Goal: Information Seeking & Learning: Learn about a topic

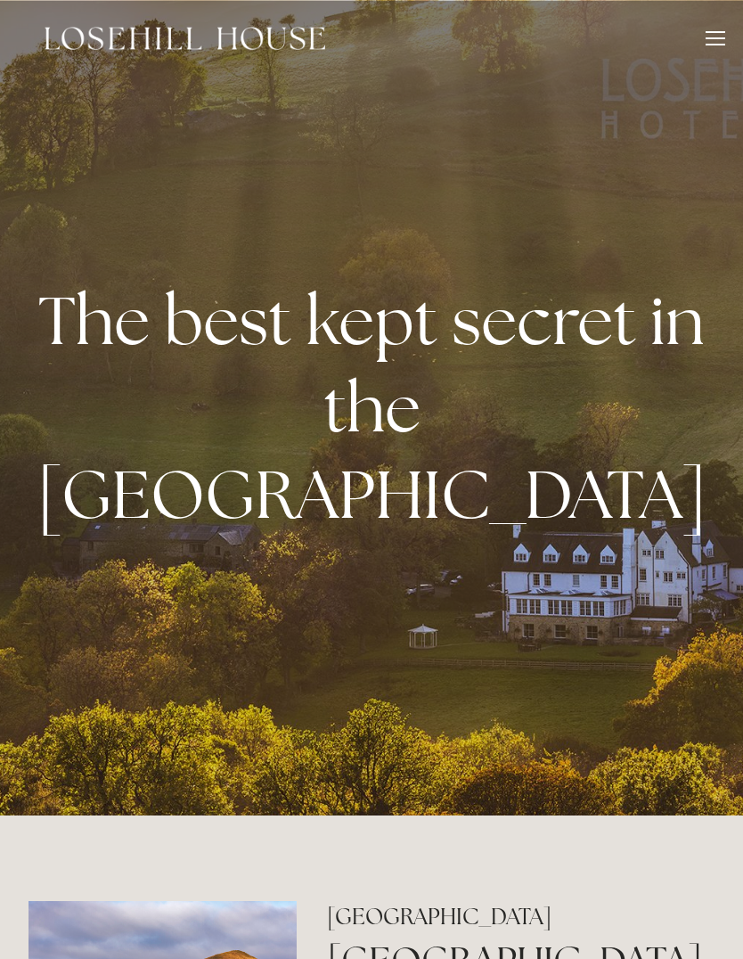
click at [723, 33] on div at bounding box center [716, 41] width 20 height 20
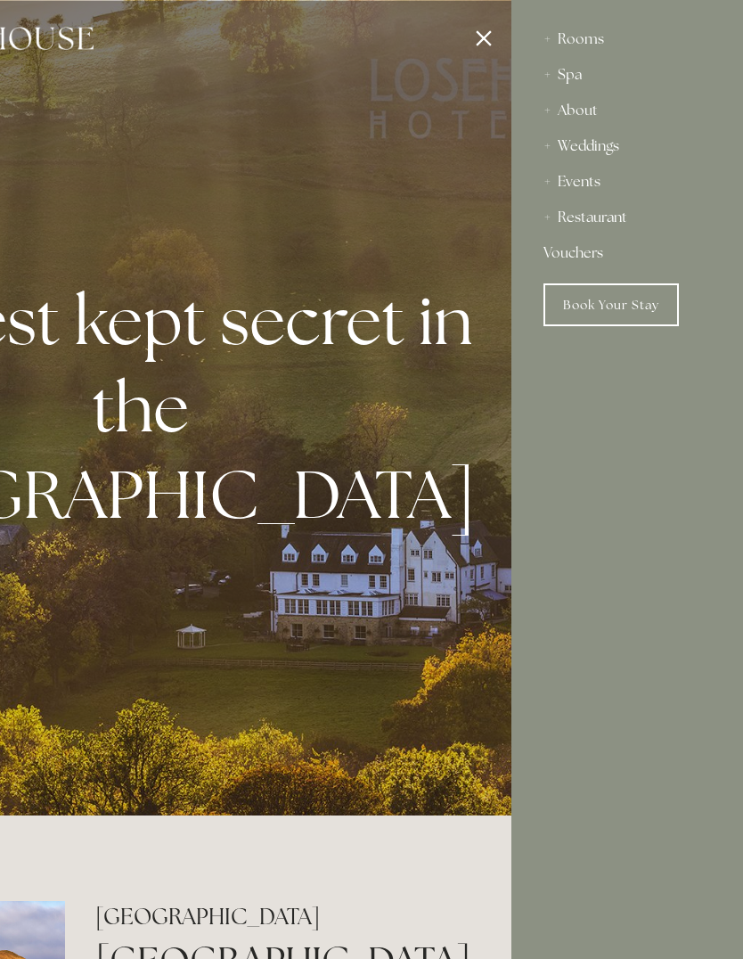
click at [563, 118] on div "About" at bounding box center [626, 111] width 167 height 36
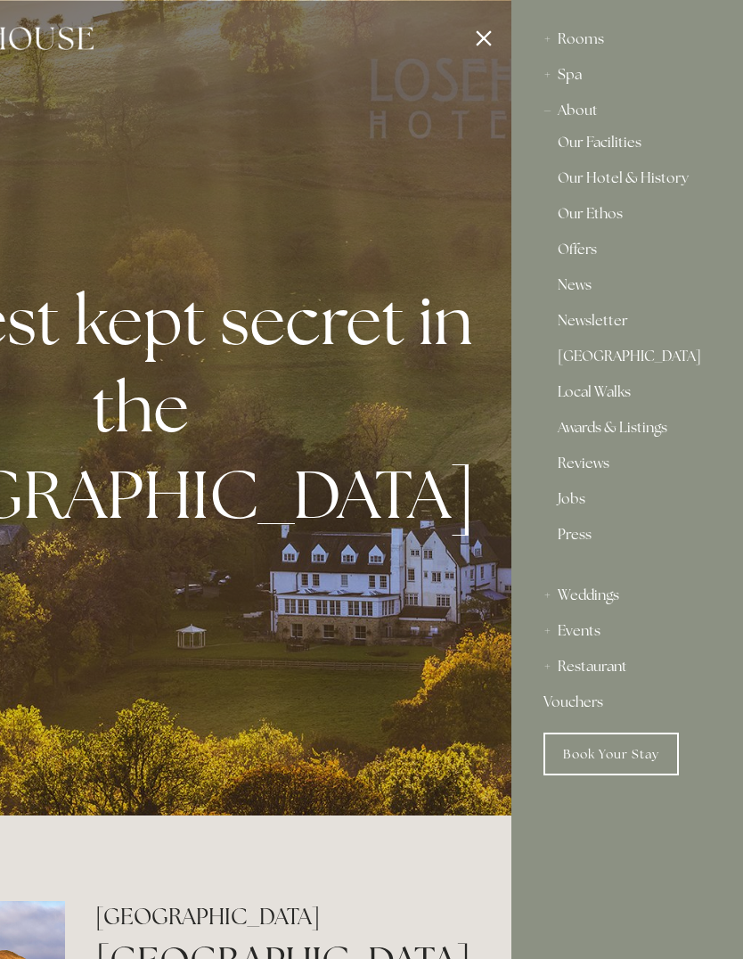
click at [593, 543] on link "Press" at bounding box center [627, 541] width 139 height 29
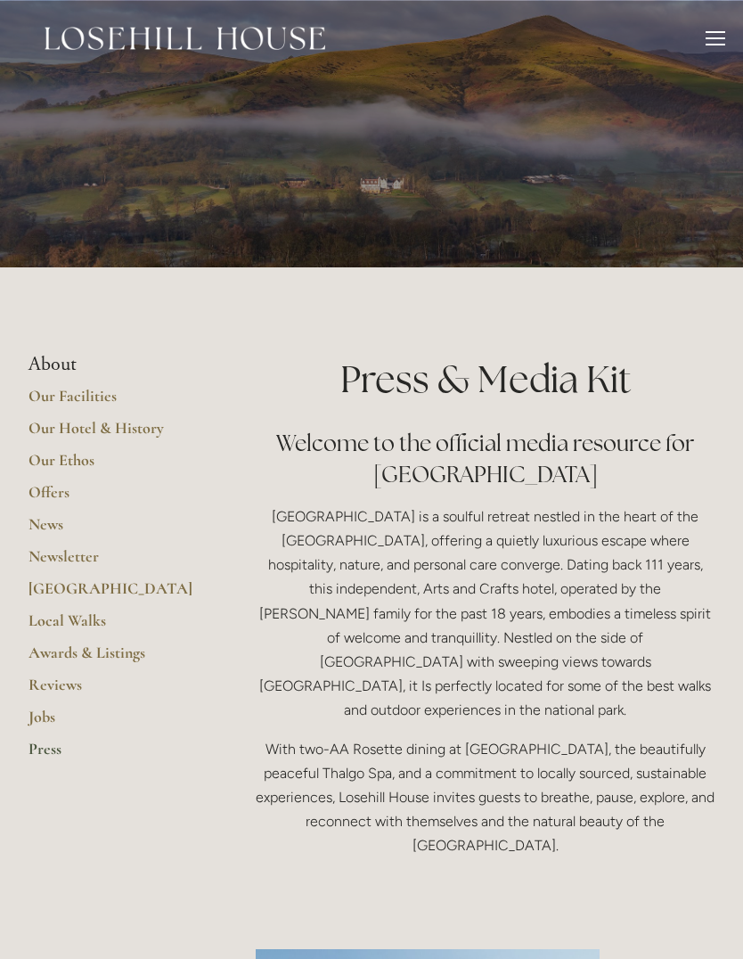
click at [717, 42] on div at bounding box center [716, 41] width 20 height 20
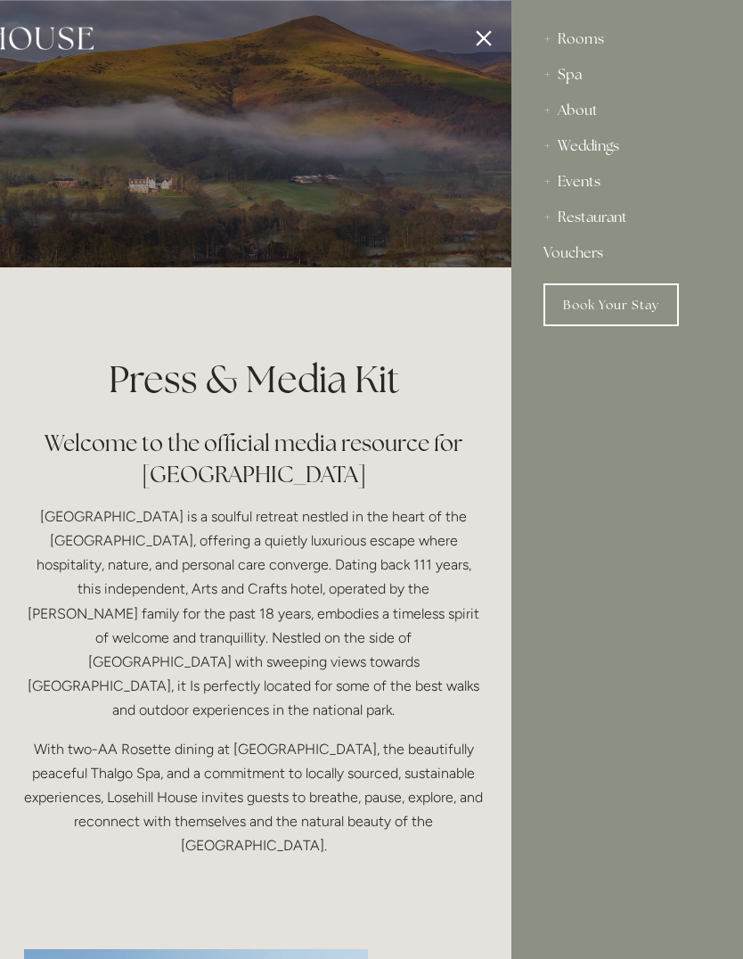
click at [588, 124] on div "About" at bounding box center [626, 111] width 167 height 36
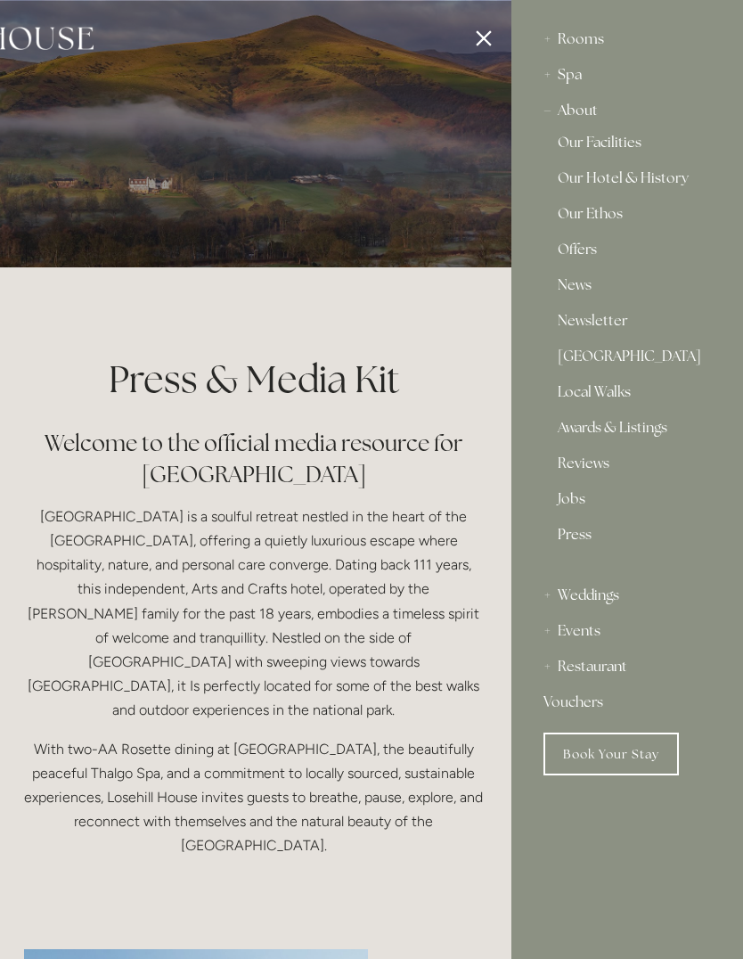
click at [617, 135] on link "Our Facilities" at bounding box center [627, 145] width 139 height 21
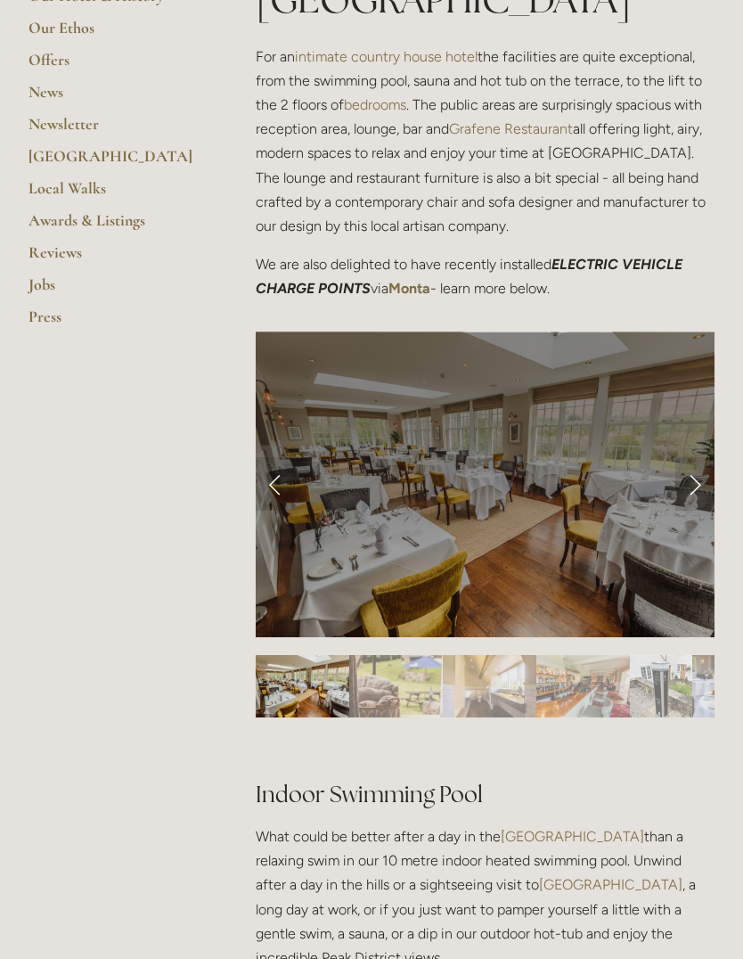
scroll to position [539, 0]
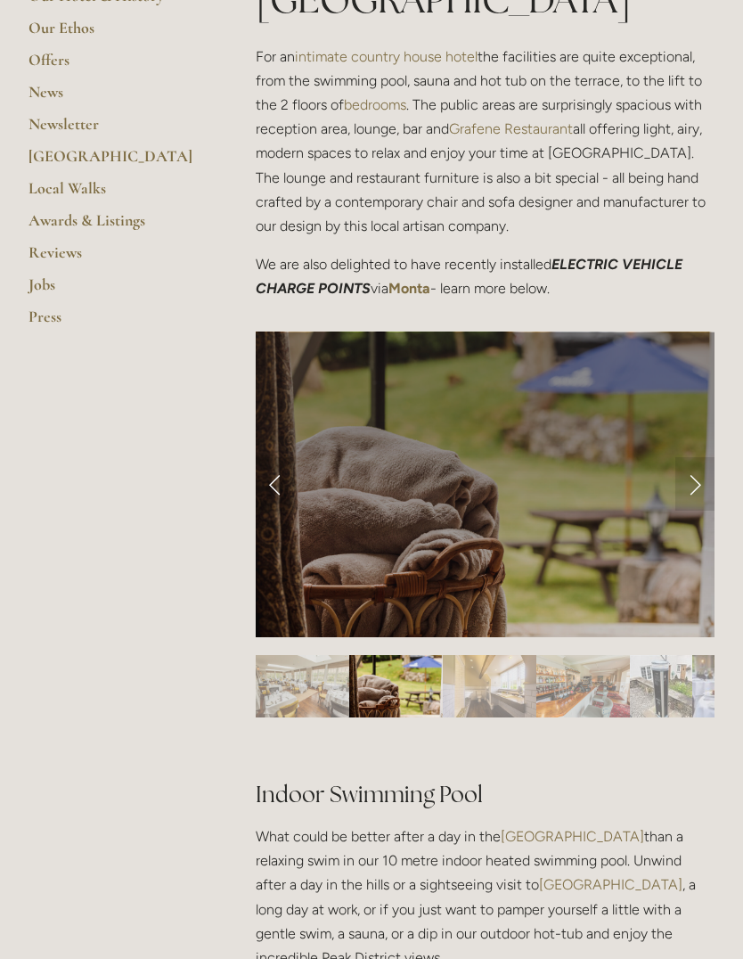
click at [638, 747] on h2 "Indoor Swimming Pool" at bounding box center [485, 778] width 459 height 62
click at [305, 655] on img "Slide 1" at bounding box center [303, 686] width 94 height 62
click at [503, 655] on img "Slide 3" at bounding box center [490, 686] width 94 height 62
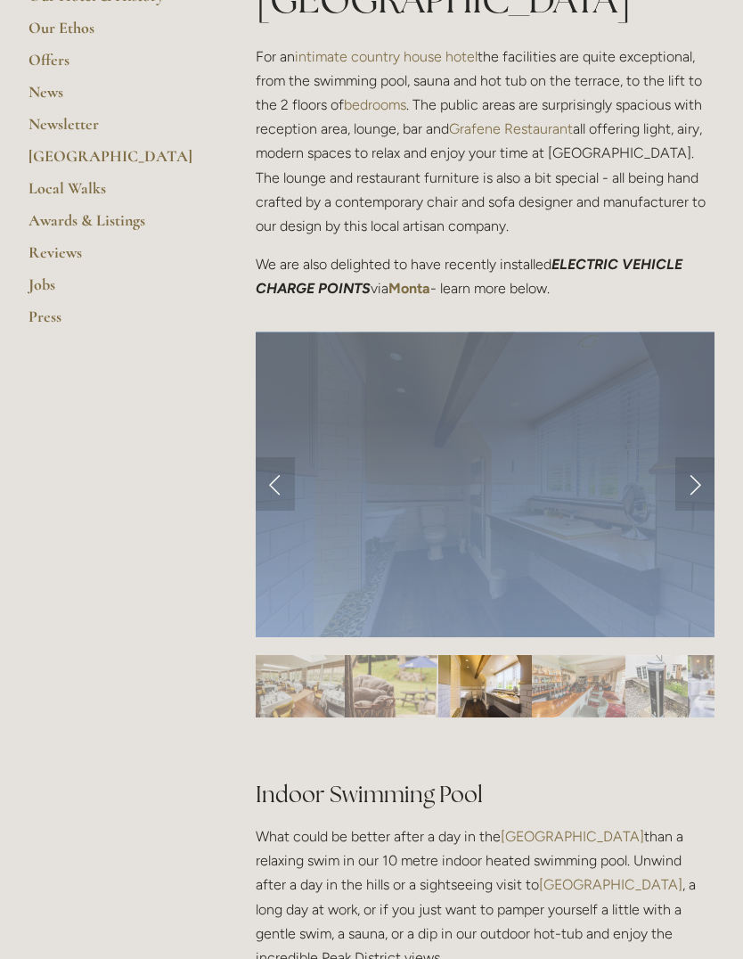
click at [589, 655] on img "Slide 4" at bounding box center [579, 686] width 94 height 62
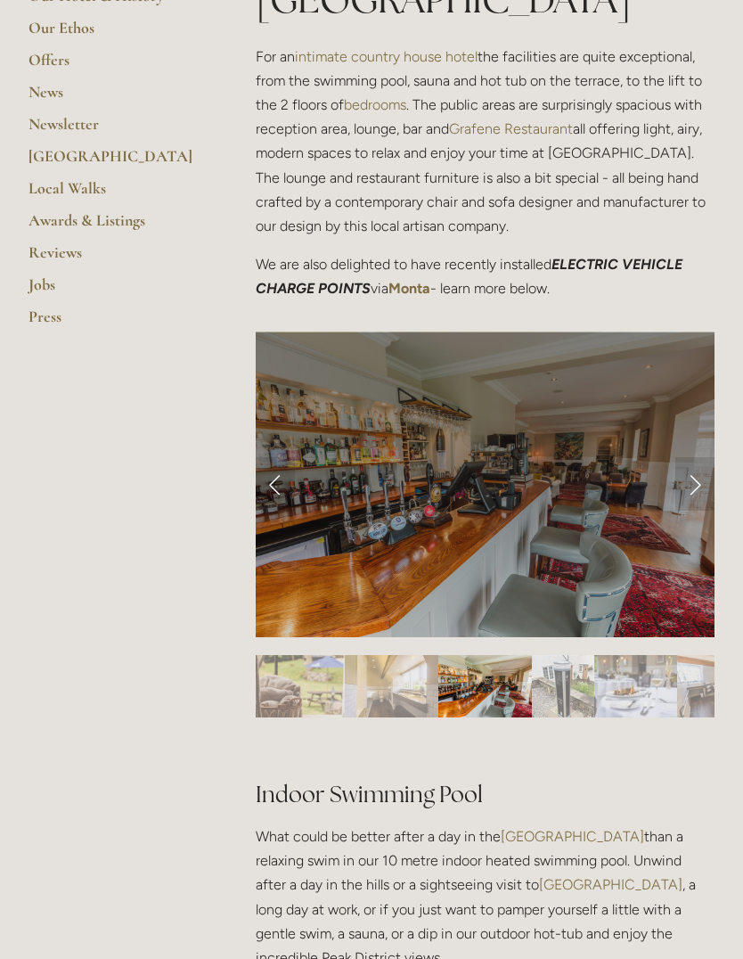
click at [568, 655] on img "Slide 5" at bounding box center [563, 686] width 62 height 62
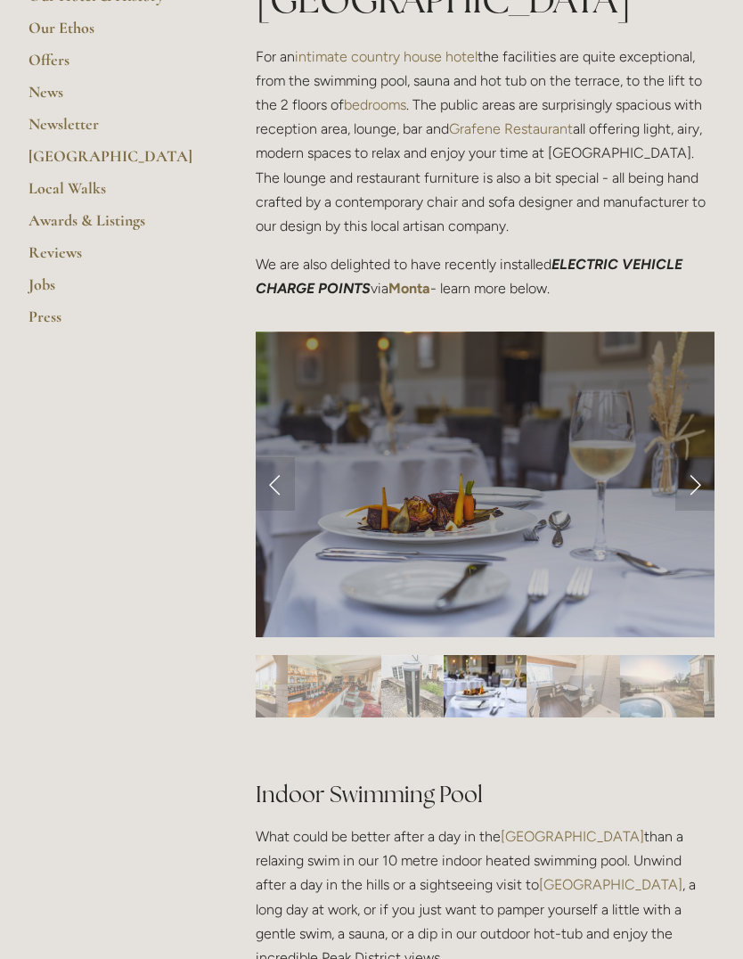
click at [704, 655] on img "Slide 9" at bounding box center [751, 686] width 94 height 62
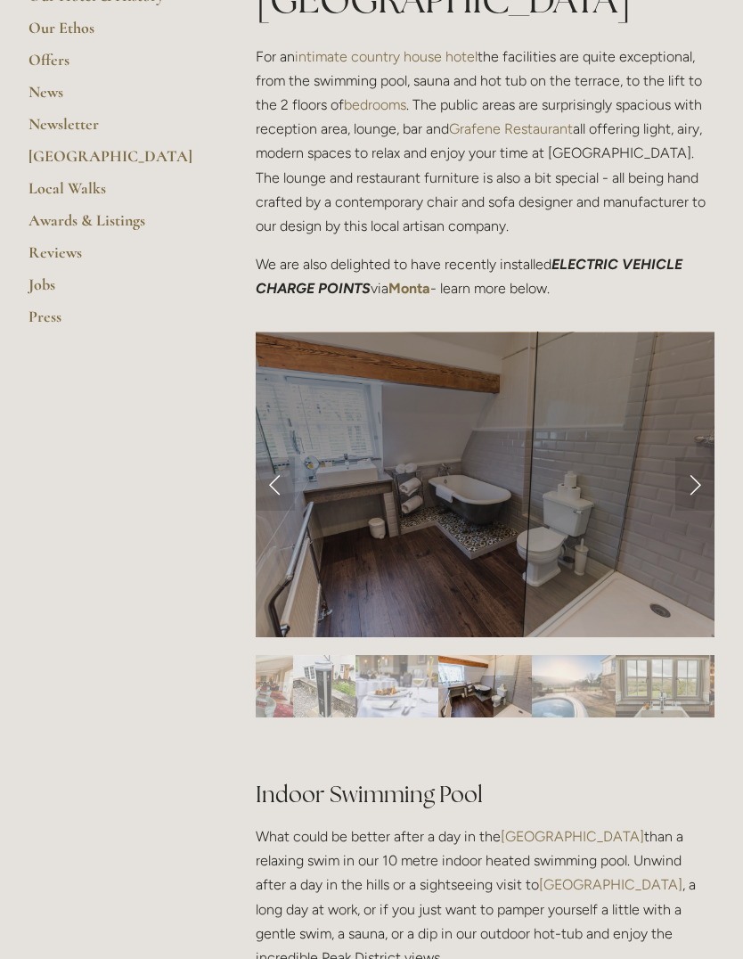
click at [556, 655] on img "Slide 8" at bounding box center [573, 686] width 83 height 62
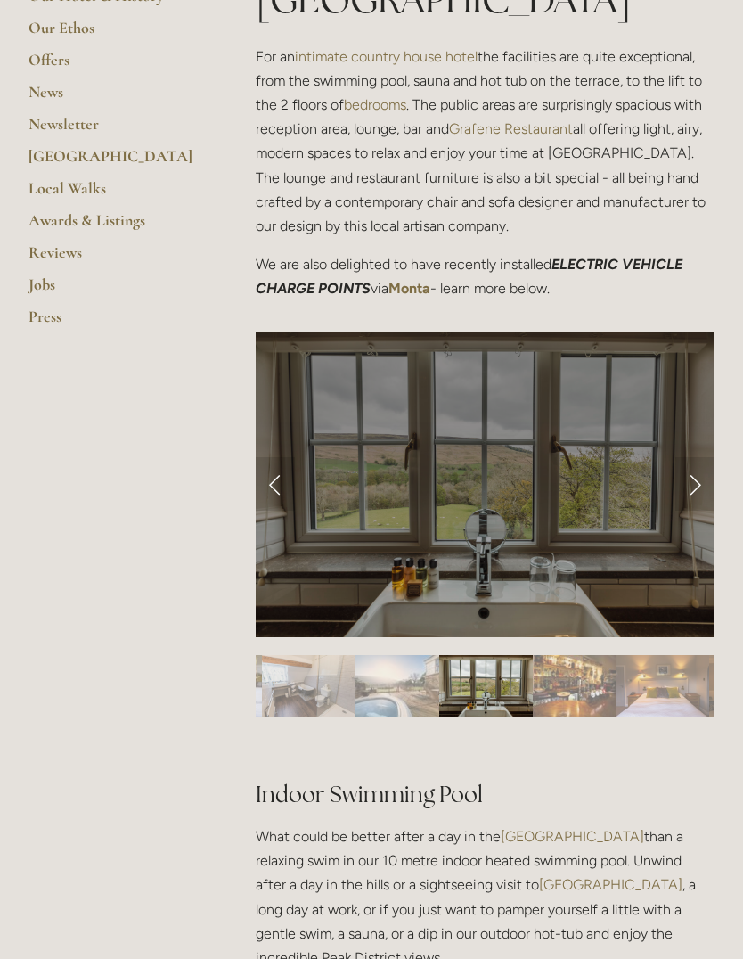
click at [569, 655] on img "Slide 10" at bounding box center [574, 686] width 83 height 62
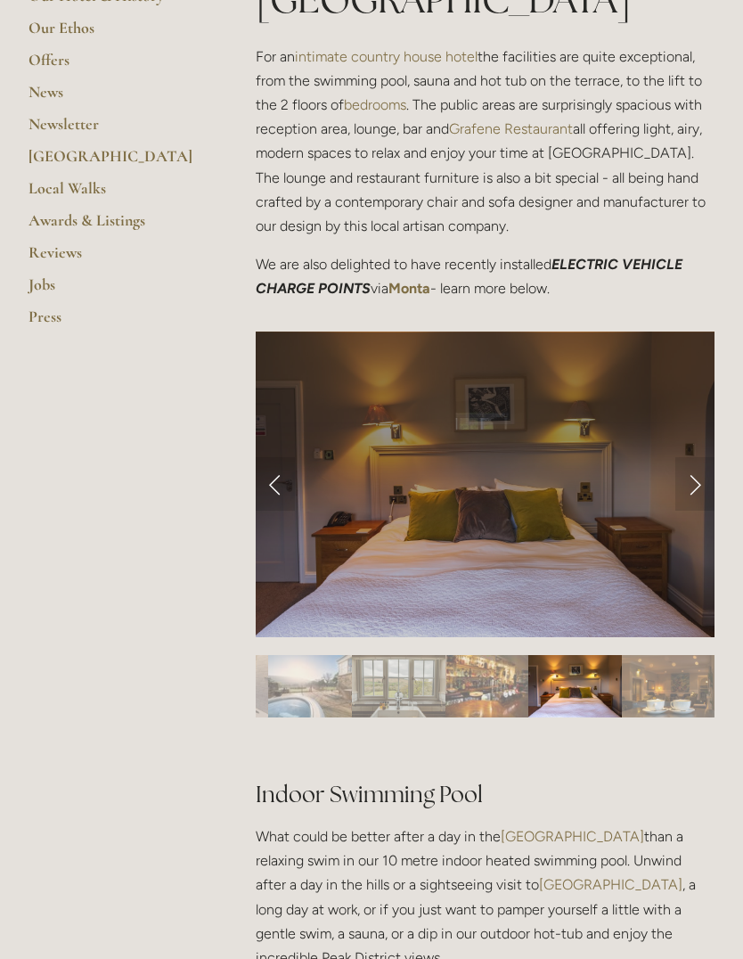
click at [653, 655] on img "Slide 12" at bounding box center [669, 686] width 94 height 62
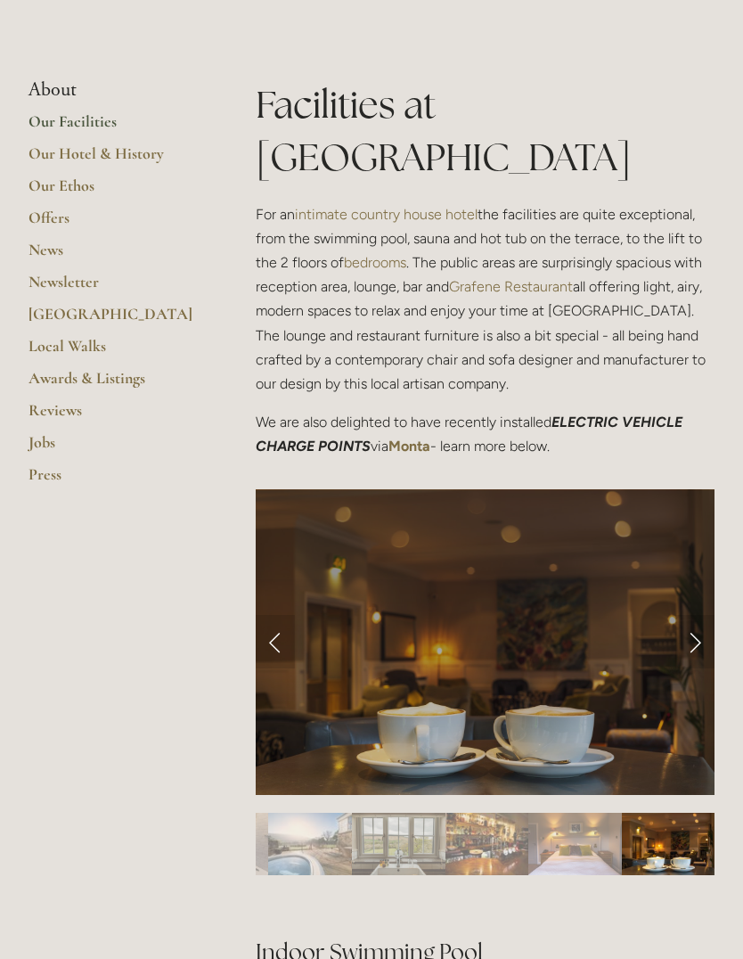
scroll to position [381, 0]
click at [692, 615] on link "Next Slide" at bounding box center [694, 641] width 39 height 53
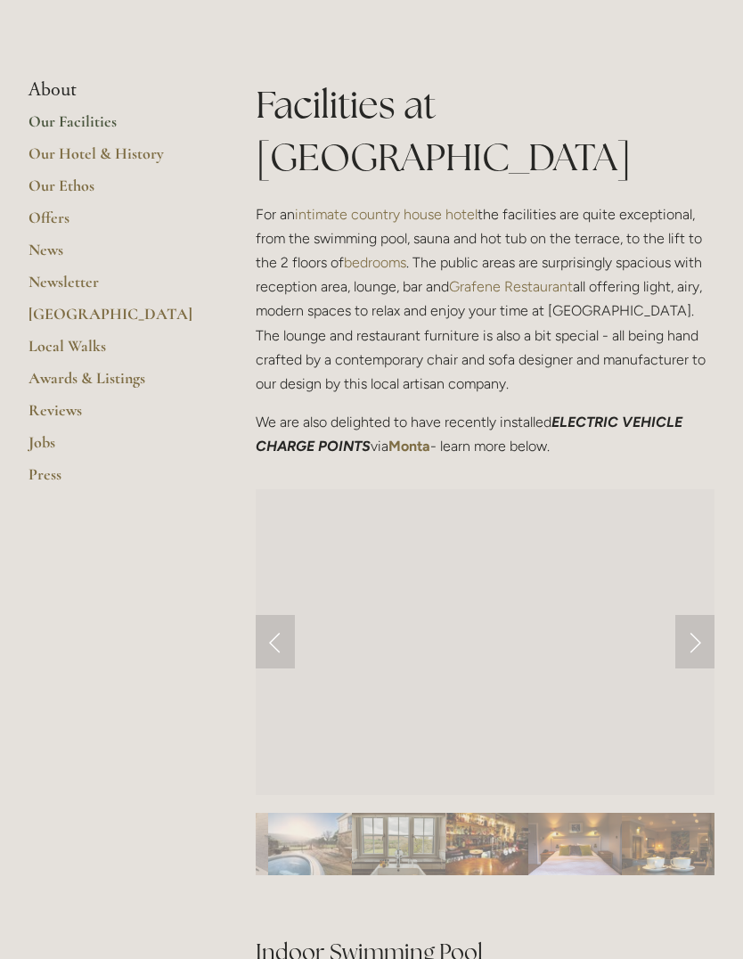
click at [701, 615] on link "Next Slide" at bounding box center [694, 641] width 39 height 53
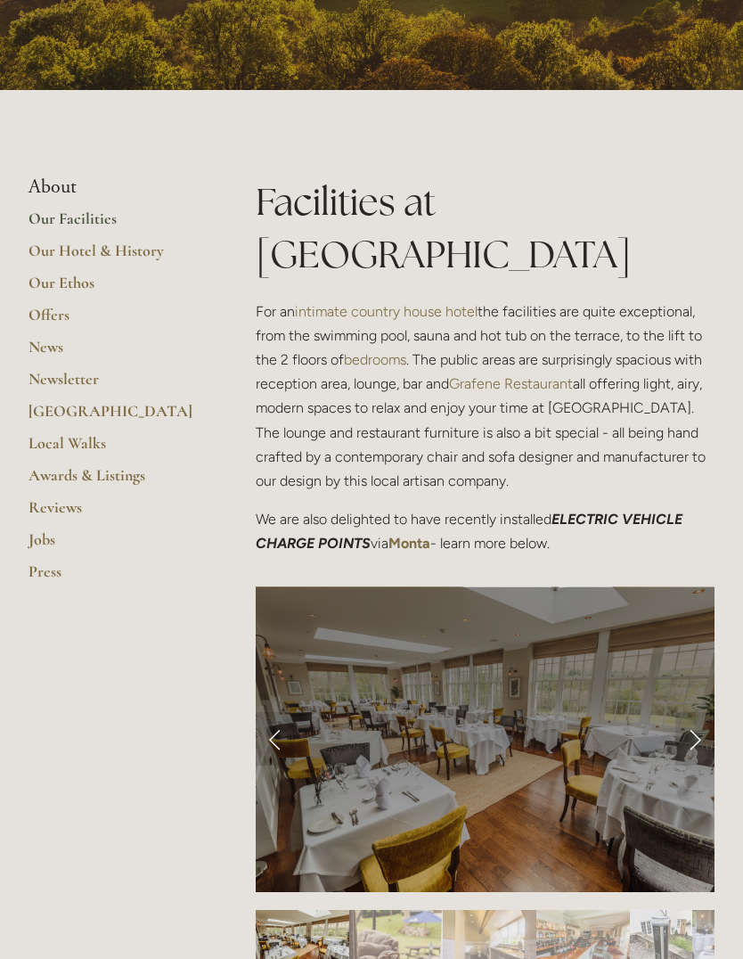
scroll to position [0, 0]
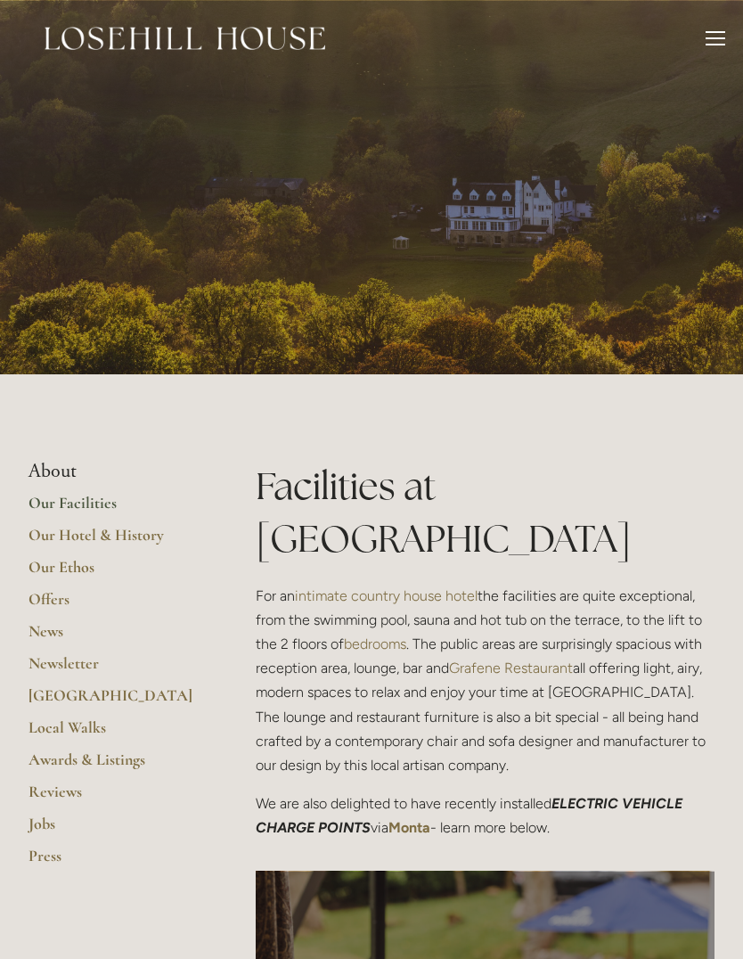
click at [164, 539] on link "Our Hotel & History" at bounding box center [114, 541] width 170 height 32
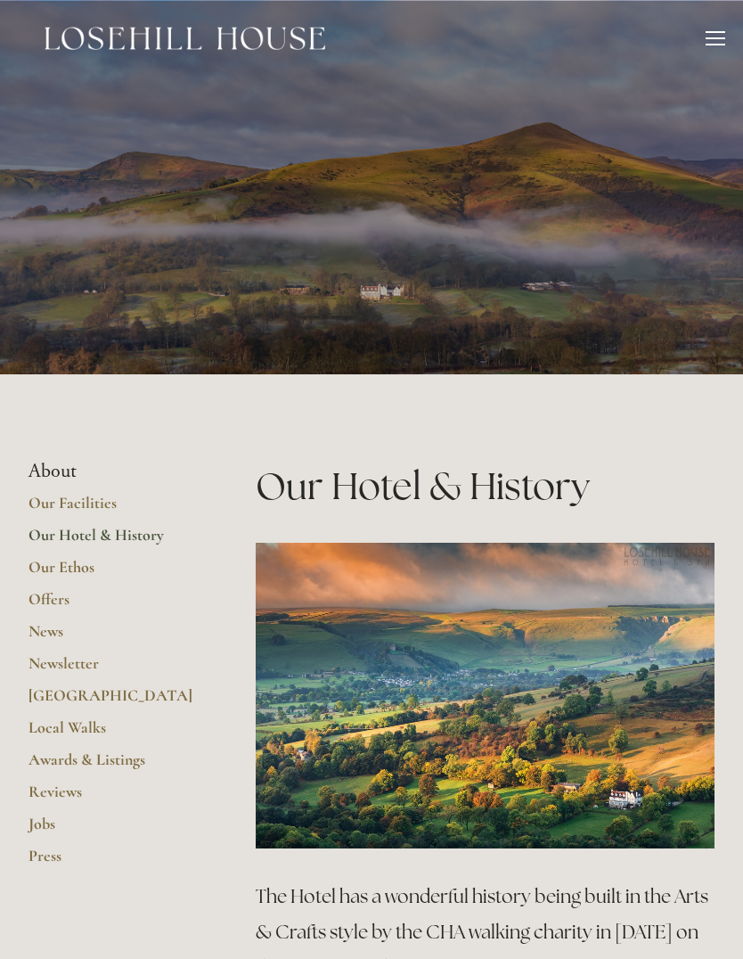
click at [713, 47] on div at bounding box center [716, 41] width 20 height 20
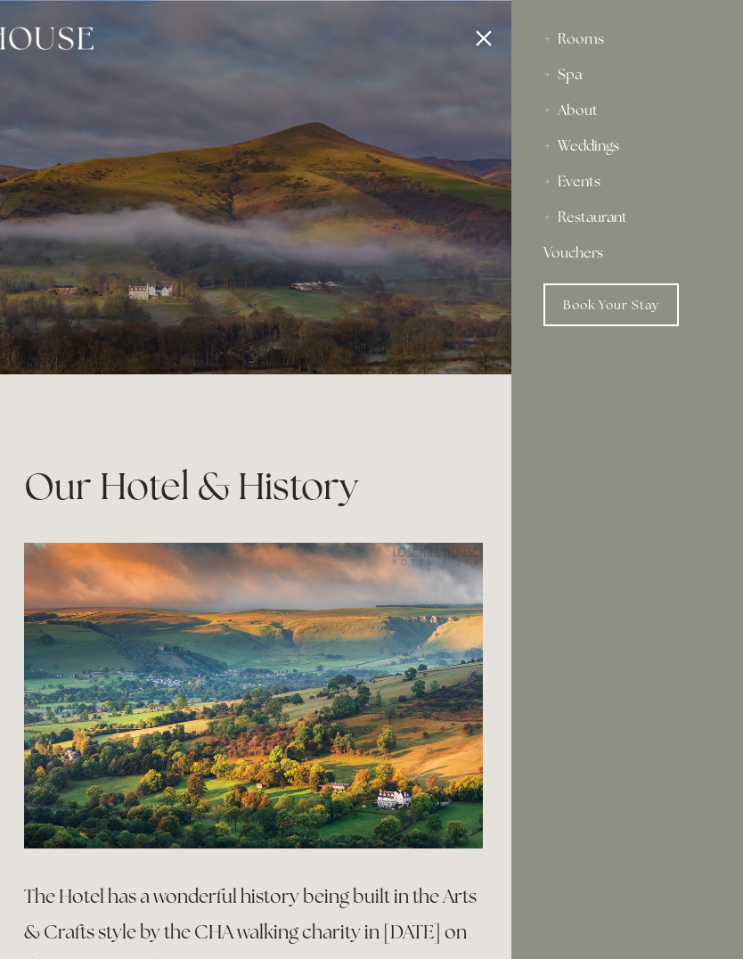
click at [592, 41] on div "Rooms" at bounding box center [626, 39] width 167 height 36
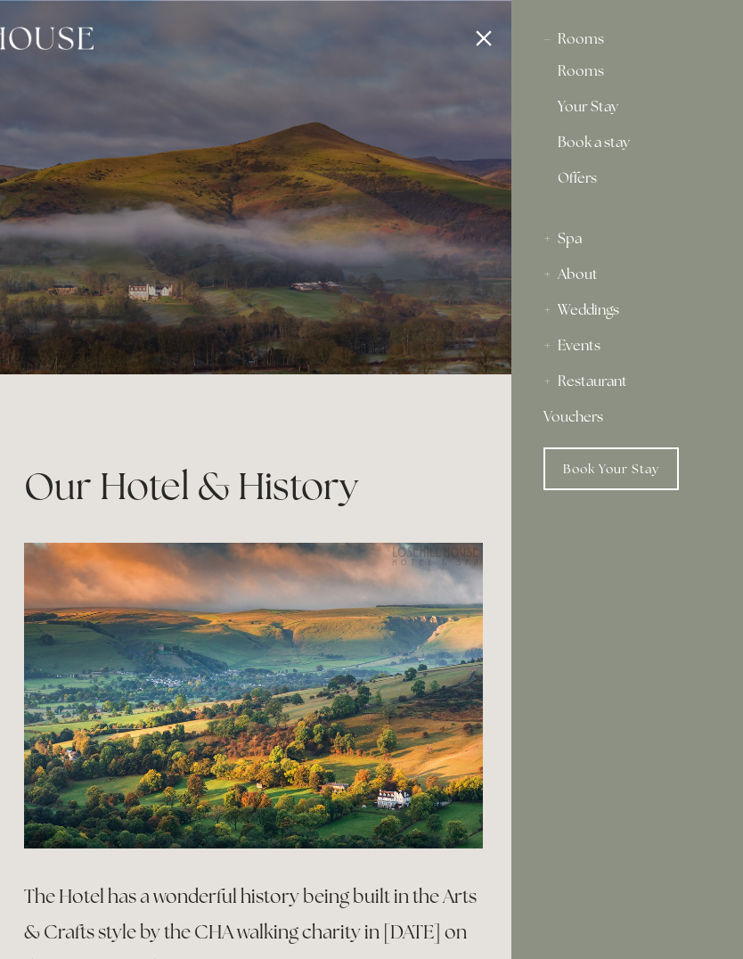
click at [588, 84] on link "Rooms" at bounding box center [627, 74] width 139 height 21
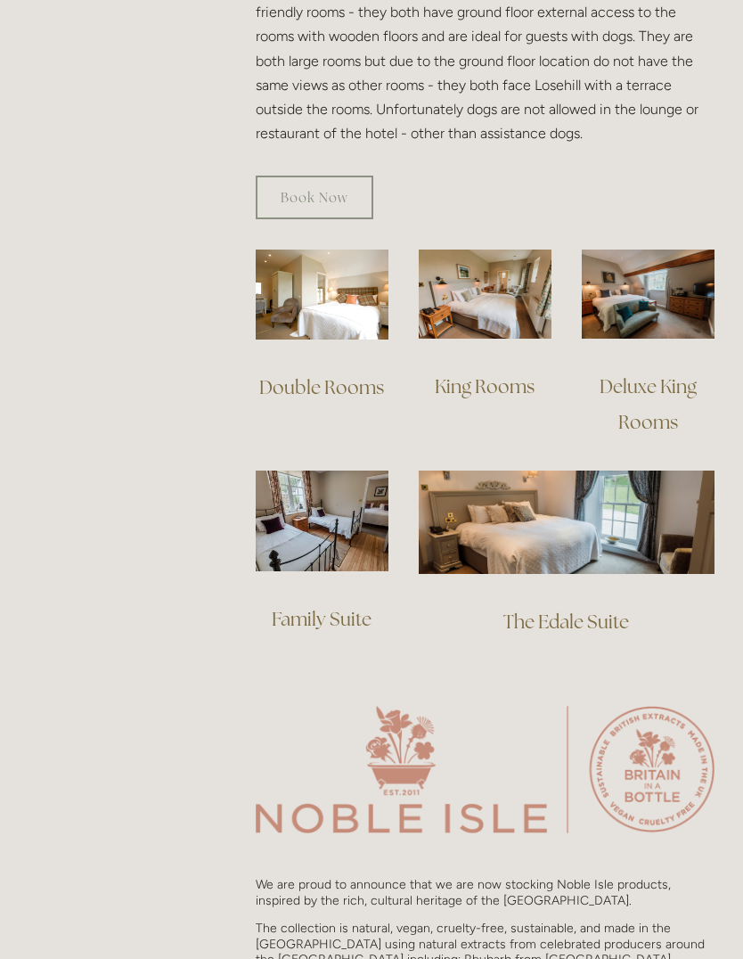
scroll to position [1181, 0]
click at [633, 534] on img at bounding box center [567, 522] width 296 height 104
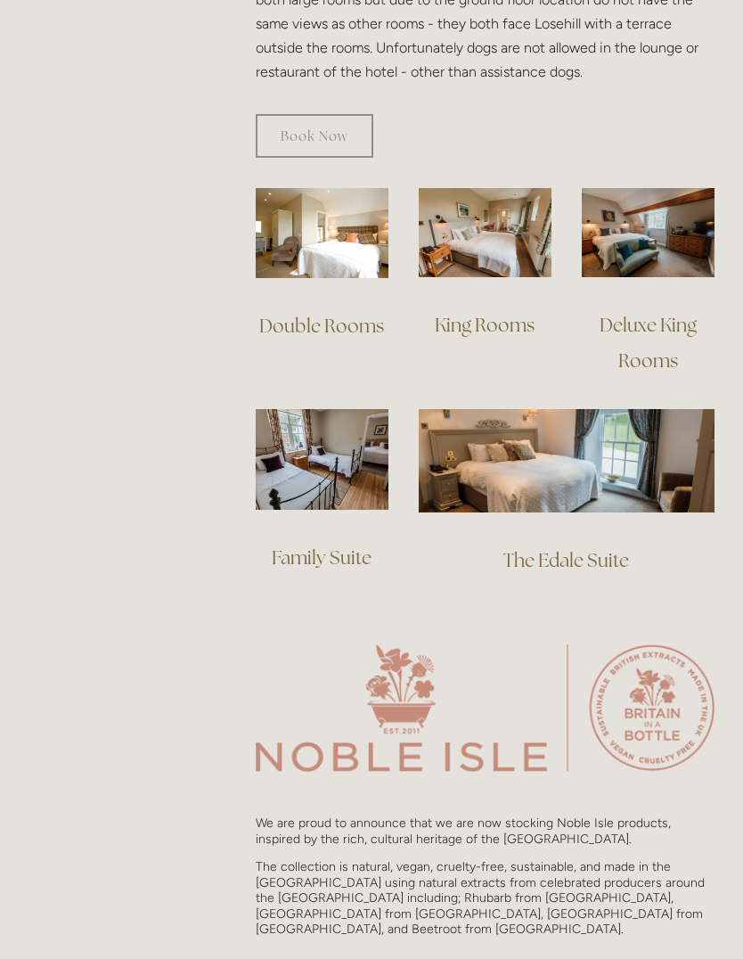
click at [669, 322] on link "Deluxe King Rooms" at bounding box center [650, 343] width 101 height 60
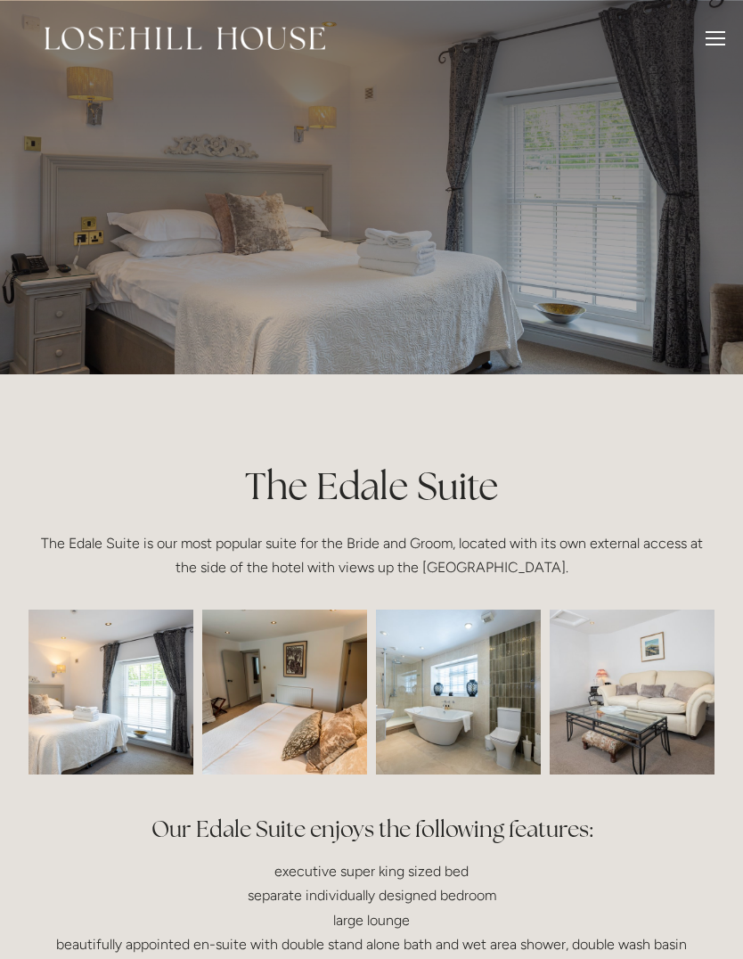
click at [480, 698] on img at bounding box center [459, 691] width 248 height 165
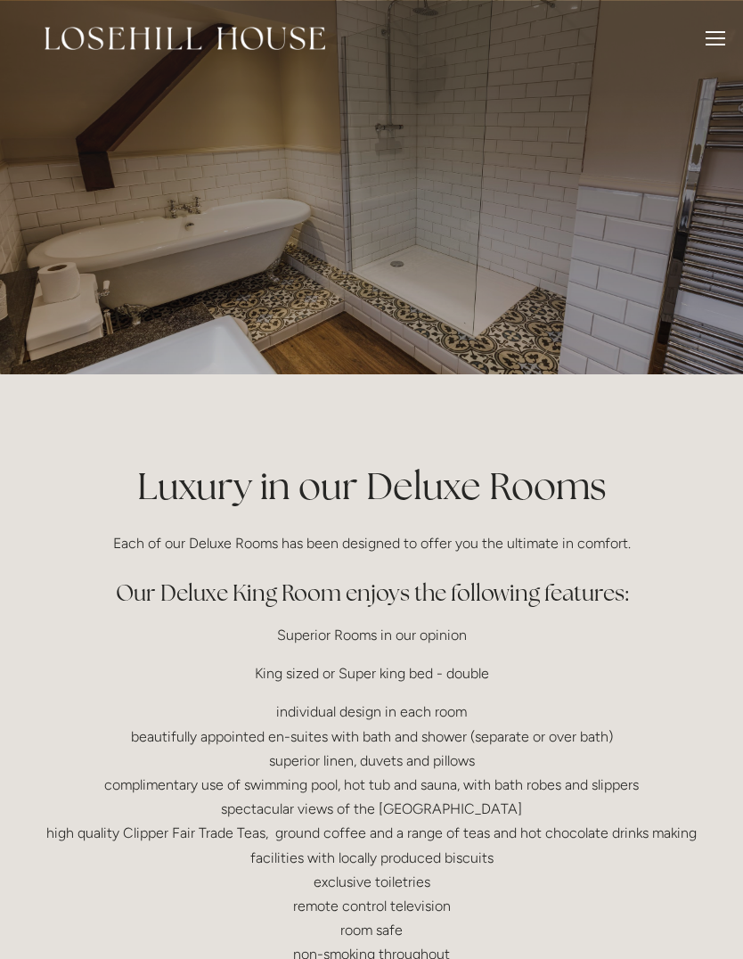
click at [640, 443] on main "Luxury in our Deluxe Rooms Each of our Deluxe Rooms has been designed to offer …" at bounding box center [371, 793] width 743 height 839
click at [710, 49] on div at bounding box center [716, 41] width 20 height 20
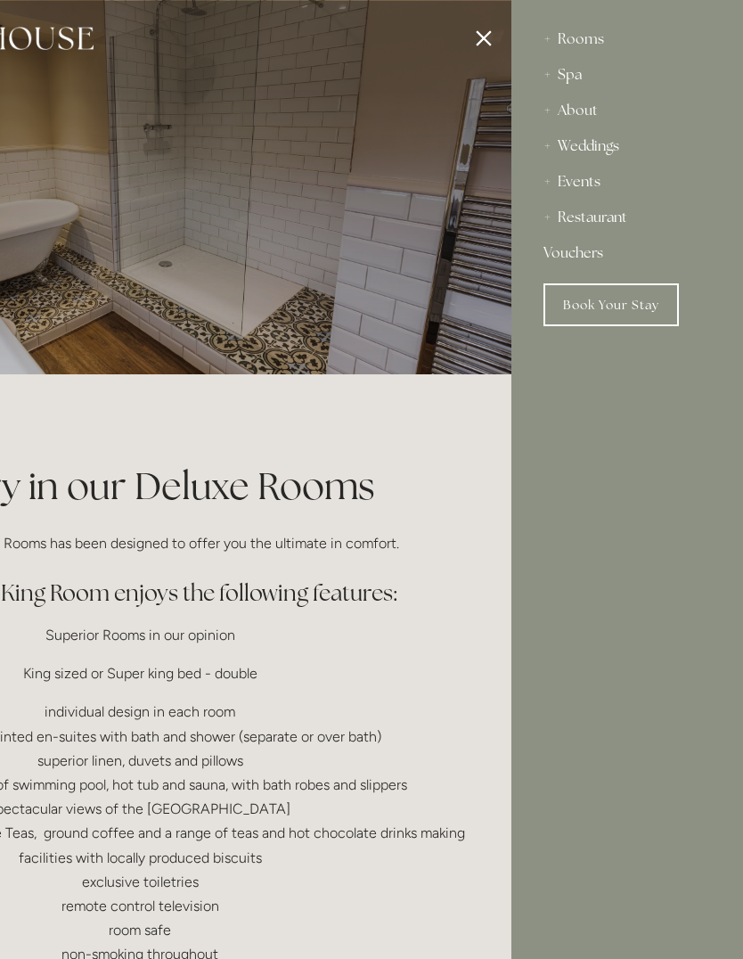
click at [627, 220] on div "Restaurant" at bounding box center [626, 218] width 167 height 36
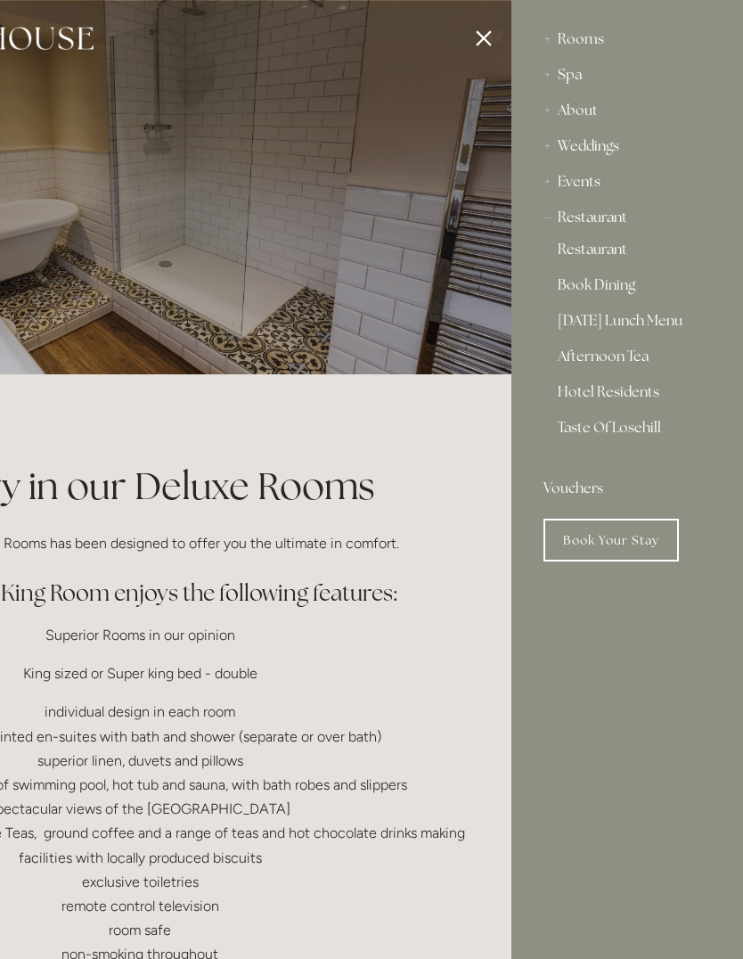
click at [676, 325] on link "[DATE] Lunch Menu" at bounding box center [627, 324] width 139 height 21
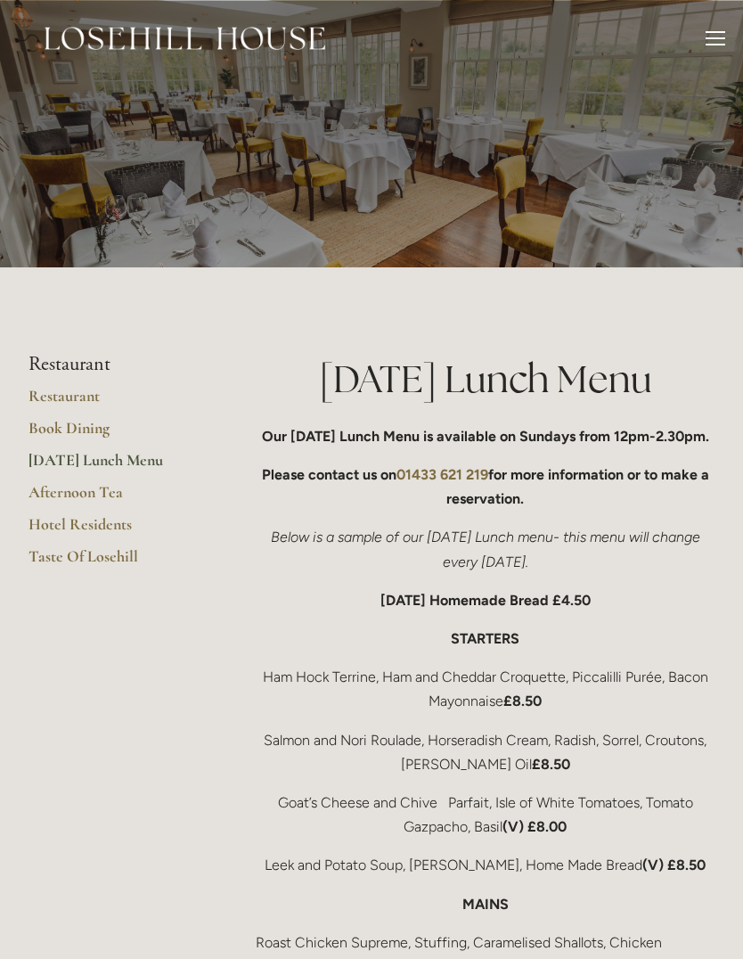
click at [94, 400] on link "Restaurant" at bounding box center [114, 402] width 170 height 32
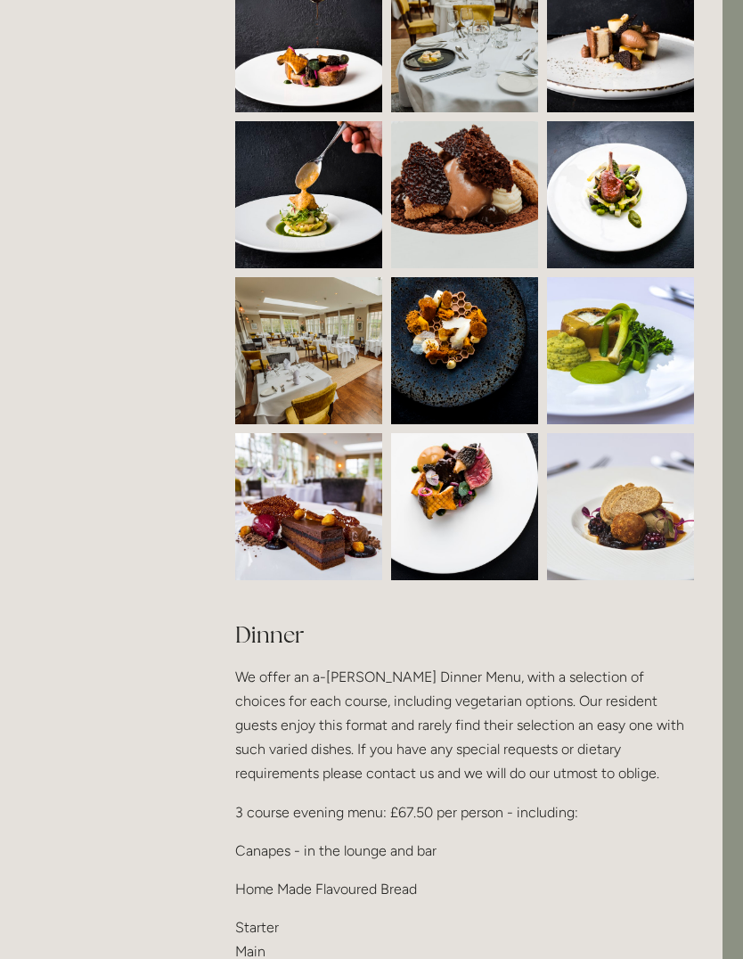
scroll to position [1439, 20]
click at [341, 496] on img at bounding box center [320, 506] width 221 height 147
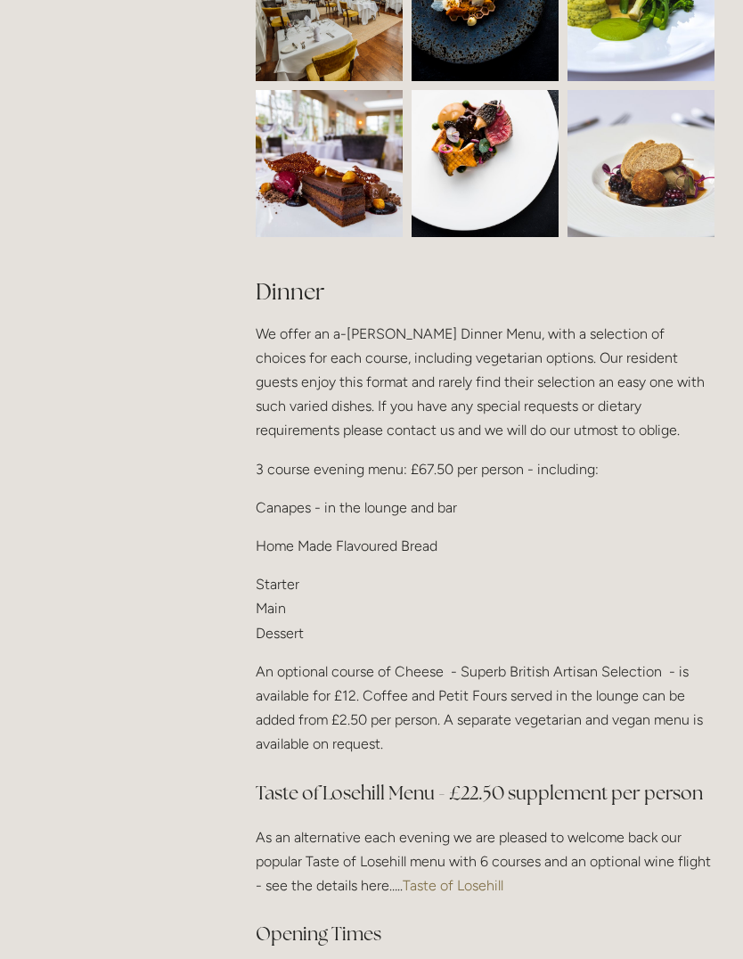
scroll to position [1792, 0]
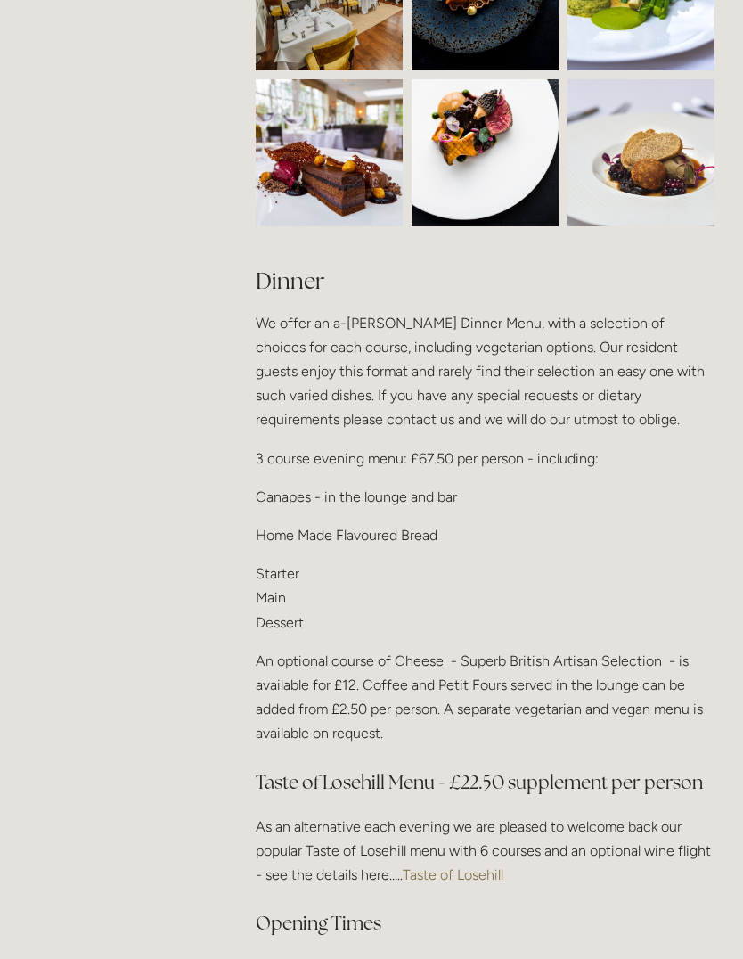
click at [290, 592] on p "Starter Main Dessert" at bounding box center [485, 597] width 459 height 73
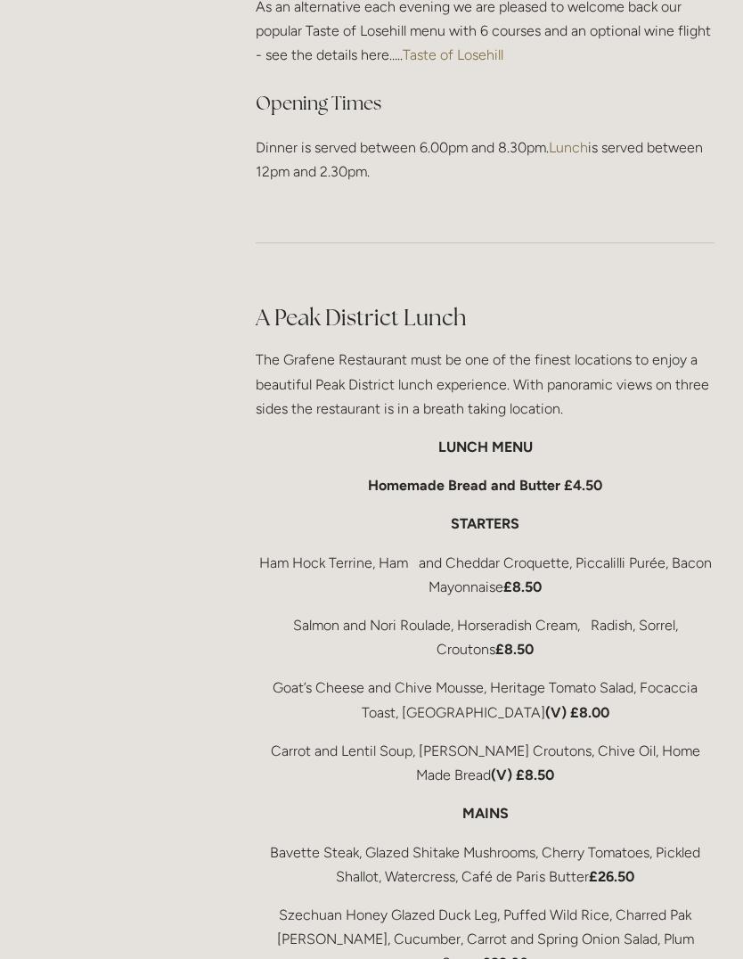
scroll to position [2659, 0]
